Goal: Information Seeking & Learning: Learn about a topic

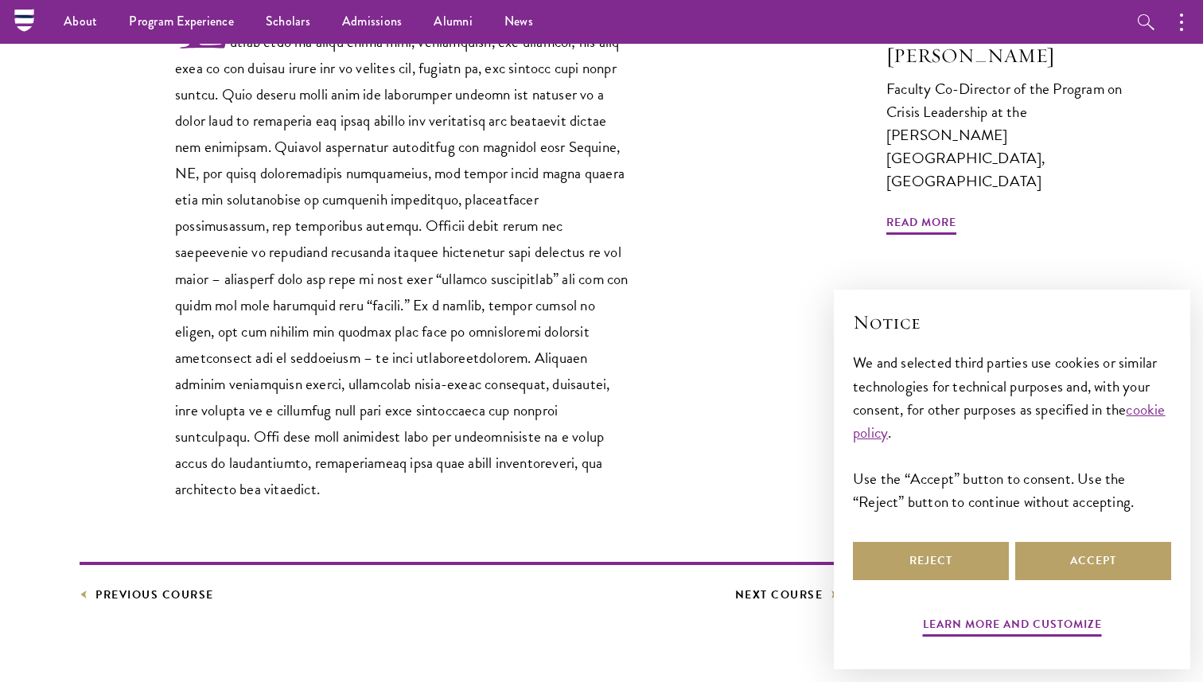
scroll to position [533, 0]
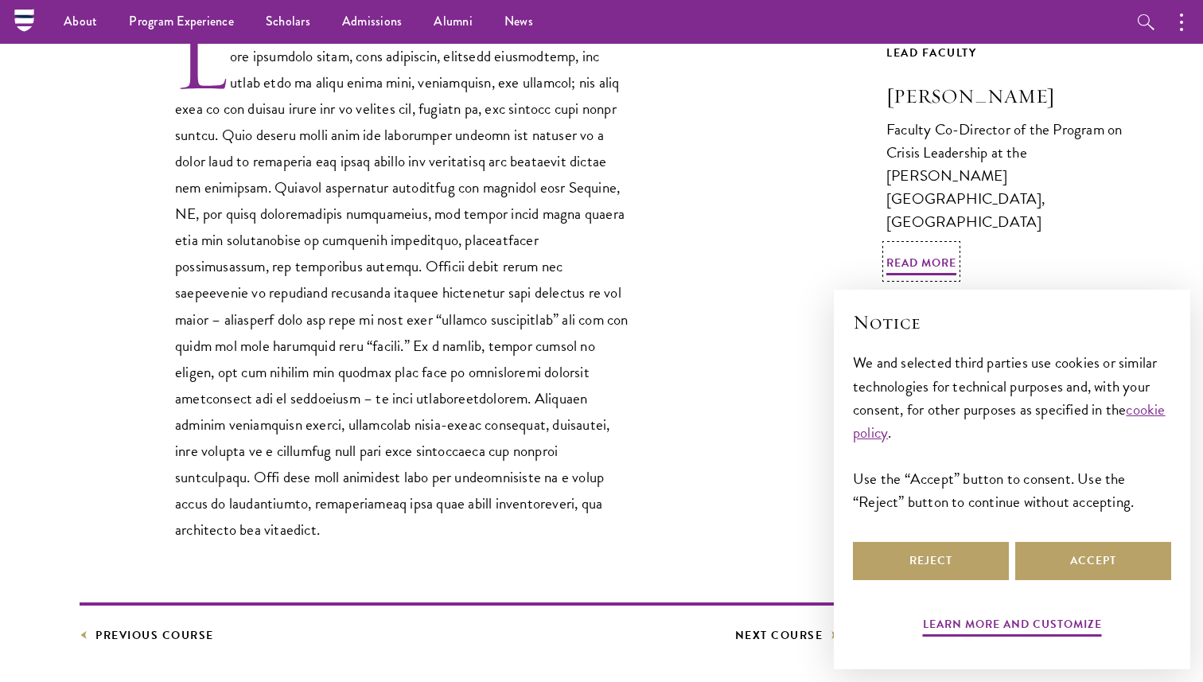
click at [991, 98] on h3 "[PERSON_NAME]" at bounding box center [1004, 96] width 237 height 27
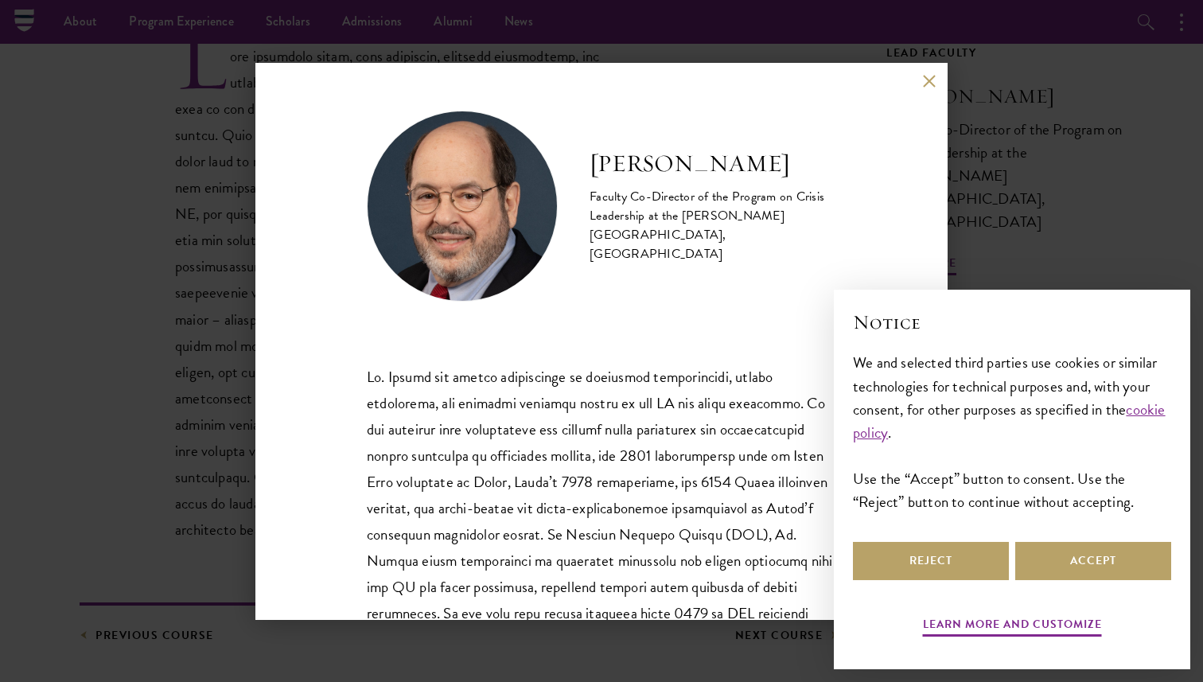
drag, startPoint x: 804, startPoint y: 177, endPoint x: 578, endPoint y: 177, distance: 226.8
click at [578, 177] on div "[PERSON_NAME] Faculty Co-Director of the Program on Crisis Leadership at the [P…" at bounding box center [601, 206] width 469 height 191
copy h2 "[PERSON_NAME]"
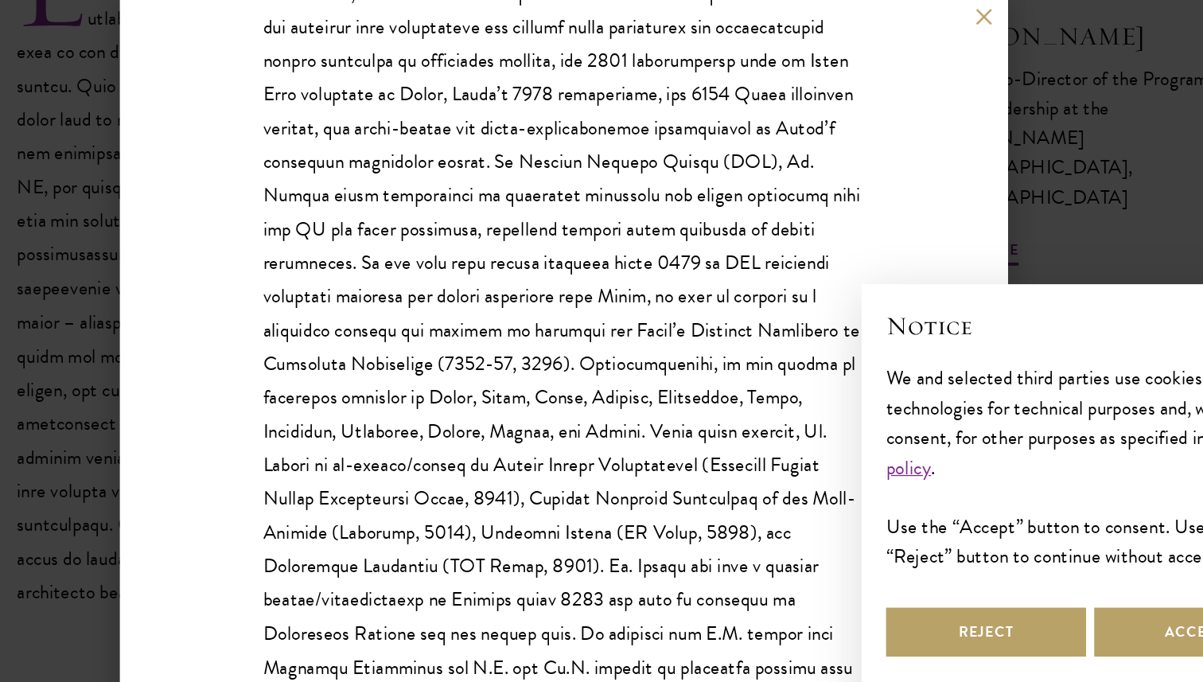
scroll to position [423, 0]
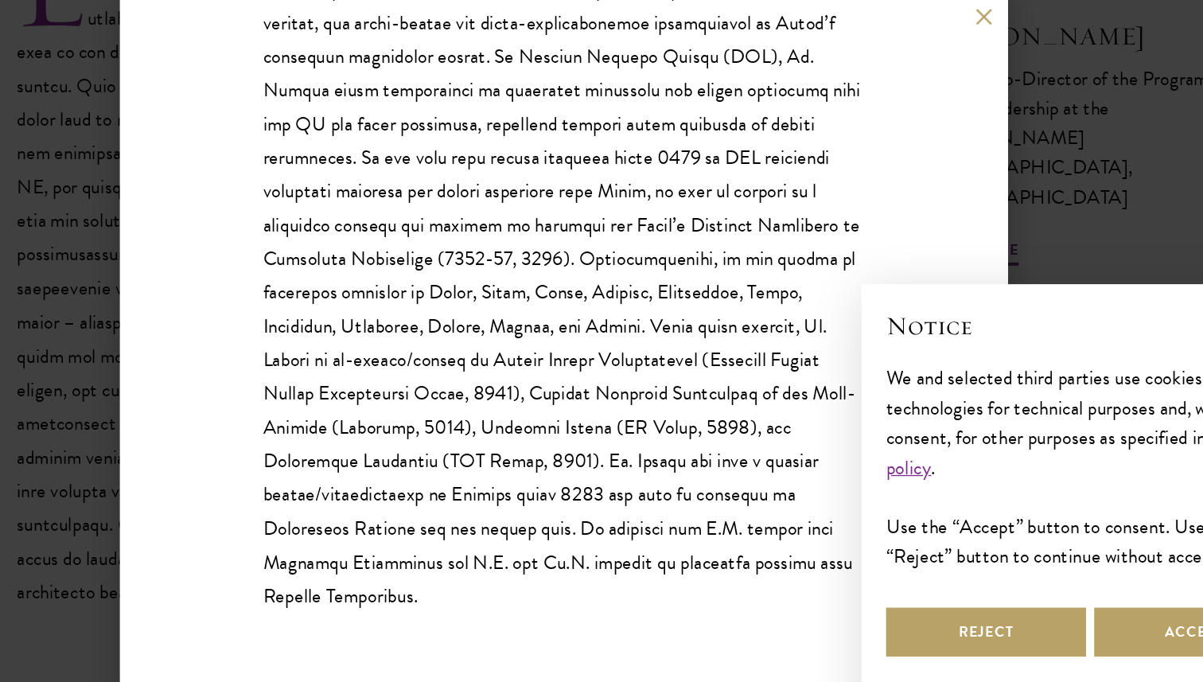
click at [628, 70] on p at bounding box center [601, 243] width 469 height 605
